Goal: Transaction & Acquisition: Purchase product/service

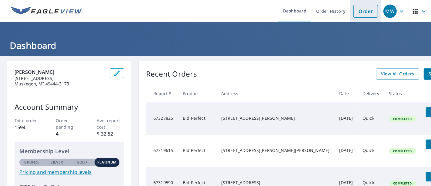
click at [359, 13] on link "Order" at bounding box center [366, 11] width 25 height 13
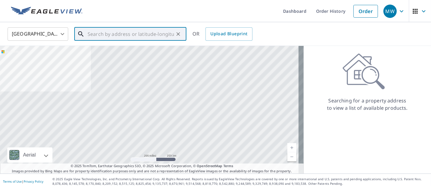
click at [129, 35] on input "text" at bounding box center [131, 33] width 86 height 17
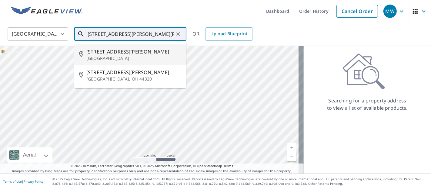
click at [117, 58] on p "[GEOGRAPHIC_DATA]" at bounding box center [133, 58] width 95 height 6
type input "[STREET_ADDRESS][PERSON_NAME][PERSON_NAME]"
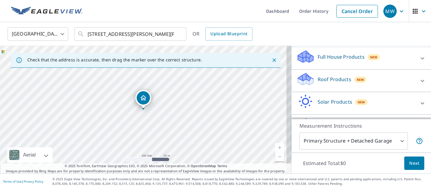
scroll to position [70, 0]
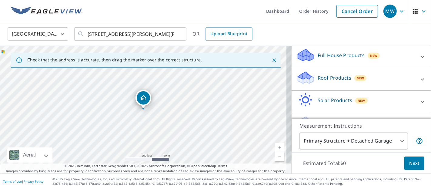
click at [419, 75] on icon at bounding box center [422, 78] width 7 height 7
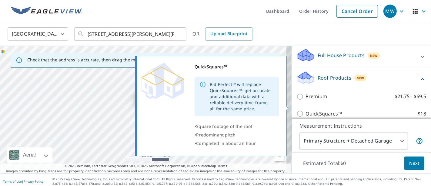
click at [297, 110] on input "QuickSquares™ $18" at bounding box center [301, 113] width 9 height 7
checkbox input "true"
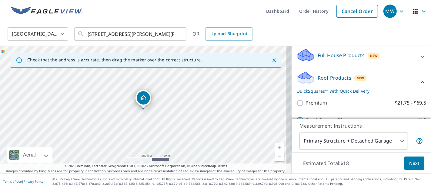
click at [409, 160] on span "Next" at bounding box center [414, 163] width 10 height 8
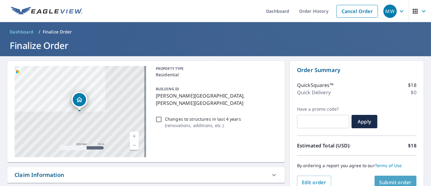
click at [398, 179] on span "Submit order" at bounding box center [396, 182] width 32 height 7
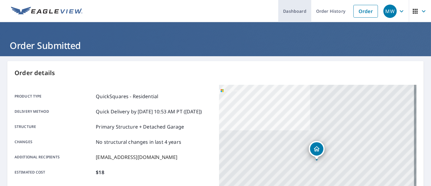
click at [296, 13] on link "Dashboard" at bounding box center [294, 11] width 33 height 22
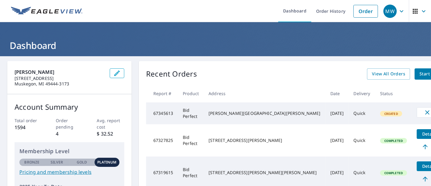
click at [218, 113] on div "[PERSON_NAME][GEOGRAPHIC_DATA][PERSON_NAME]" at bounding box center [265, 113] width 112 height 6
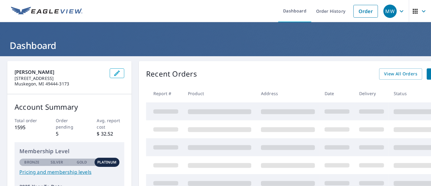
click at [106, 32] on header "Dashboard" at bounding box center [215, 39] width 431 height 34
